Goal: Check status: Check status

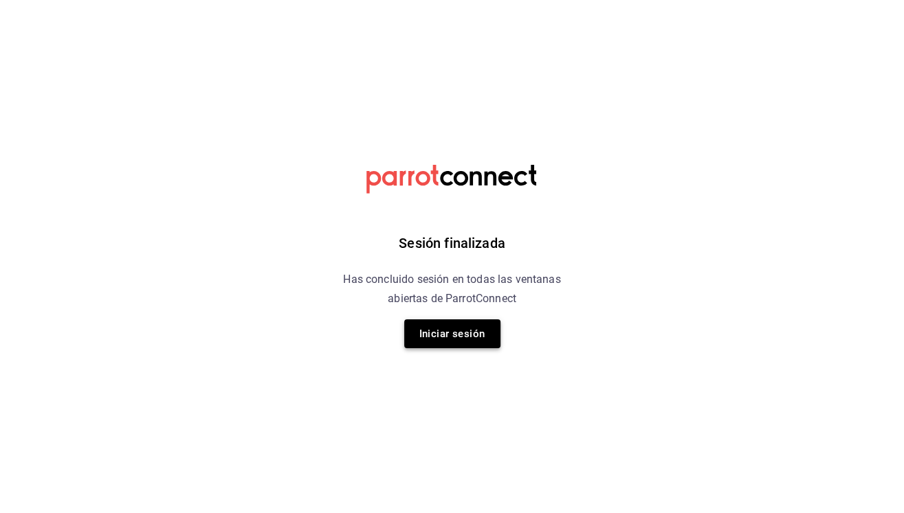
click at [467, 342] on button "Iniciar sesión" at bounding box center [452, 334] width 96 height 29
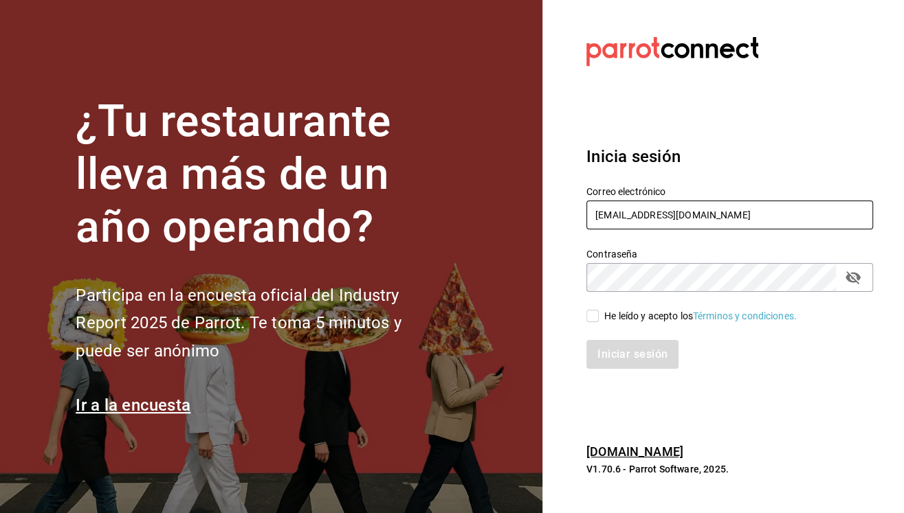
type input "admonmarnecdmx@gmail.com"
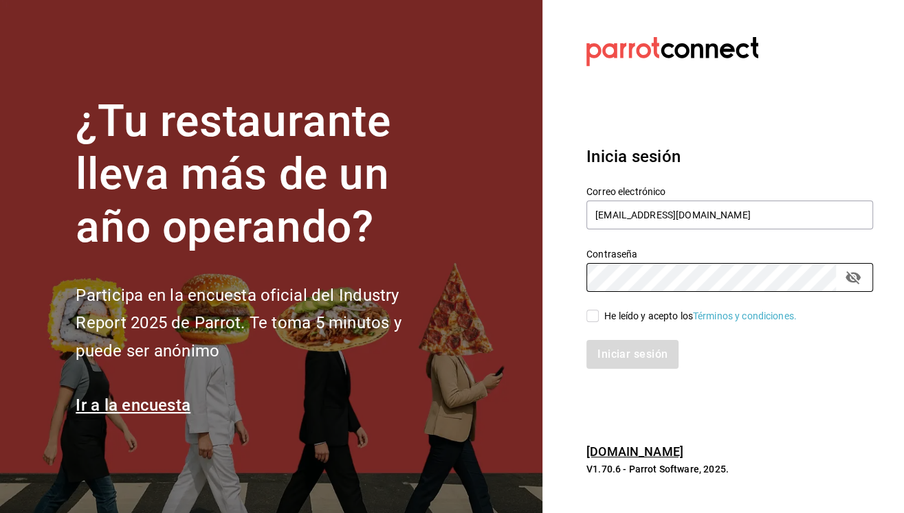
click at [591, 319] on input "He leído y acepto los Términos y condiciones." at bounding box center [592, 316] width 12 height 12
checkbox input "true"
click at [609, 353] on button "Iniciar sesión" at bounding box center [632, 354] width 93 height 29
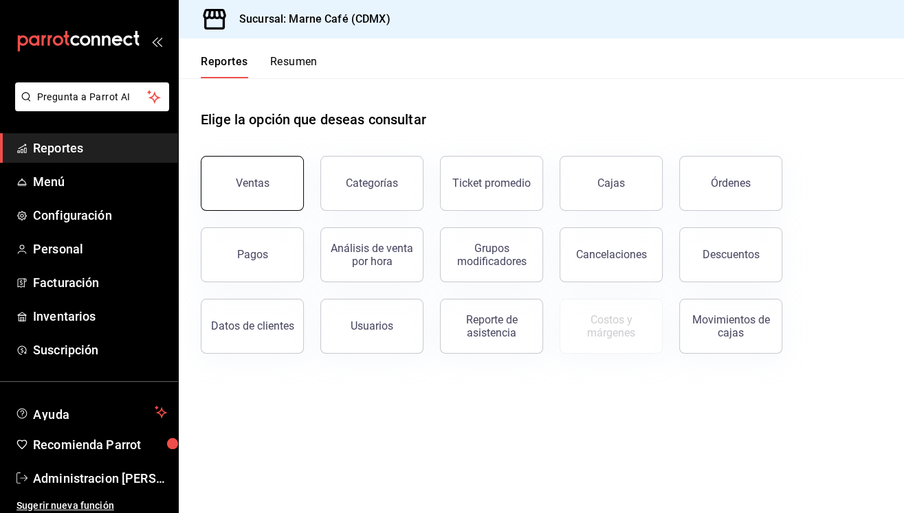
click at [252, 193] on button "Ventas" at bounding box center [252, 183] width 103 height 55
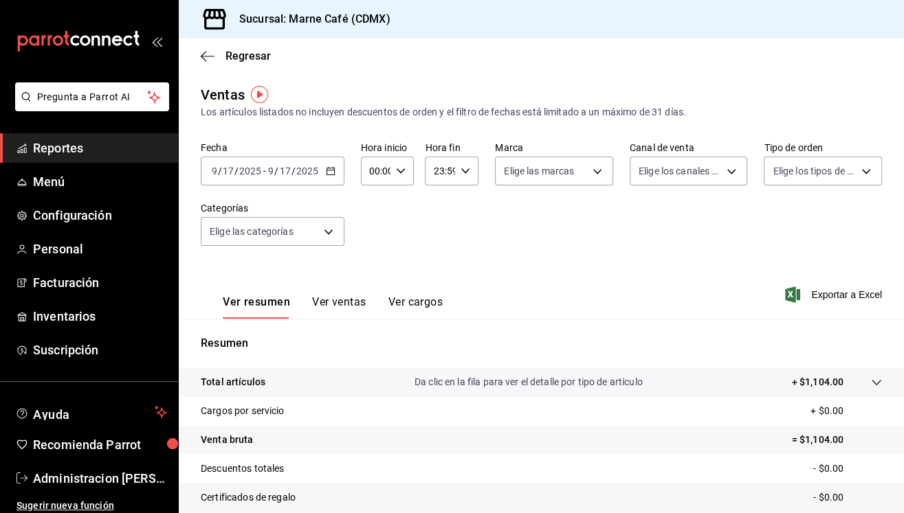
click at [346, 301] on button "Ver ventas" at bounding box center [339, 307] width 54 height 23
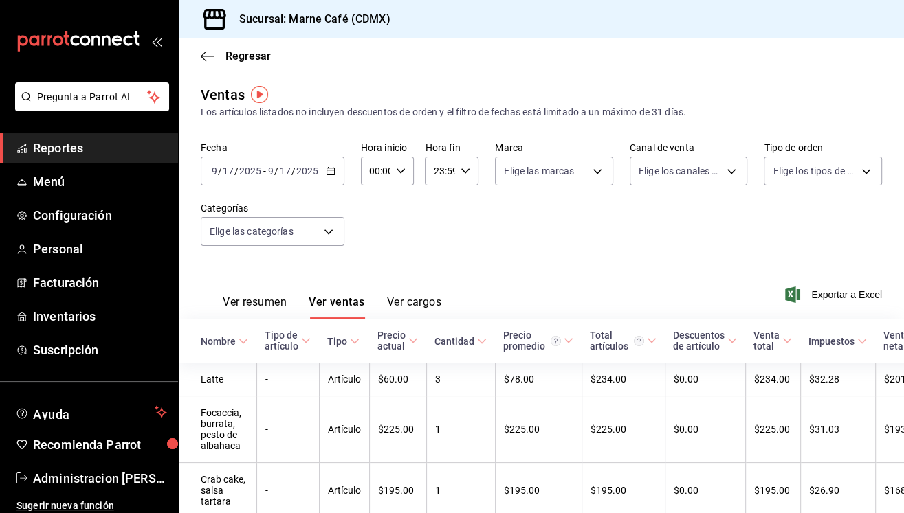
click at [260, 297] on button "Ver resumen" at bounding box center [255, 307] width 64 height 23
